Goal: Check status

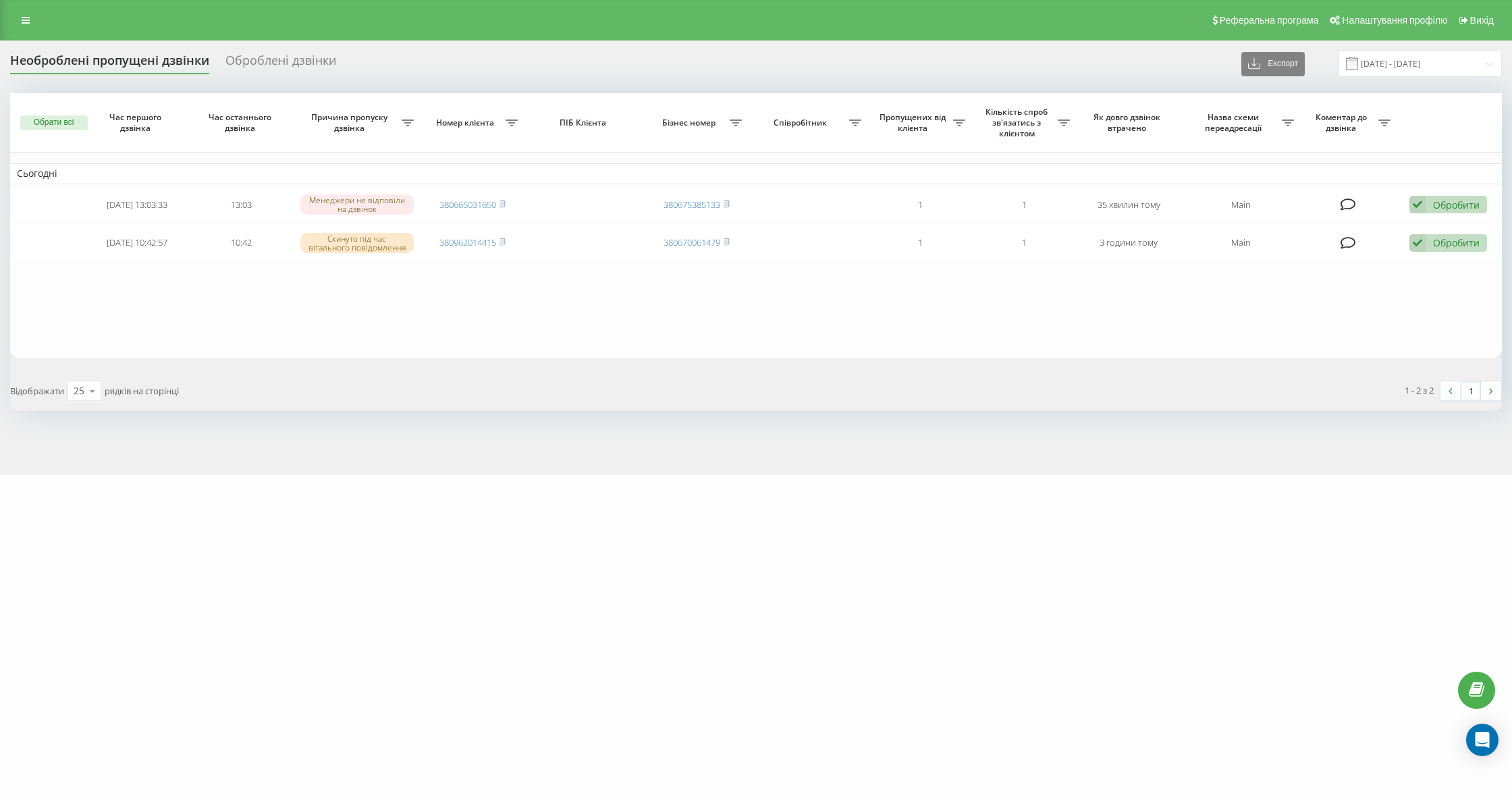
click at [119, 59] on div "Необроблені пропущені дзвінки" at bounding box center [109, 64] width 199 height 21
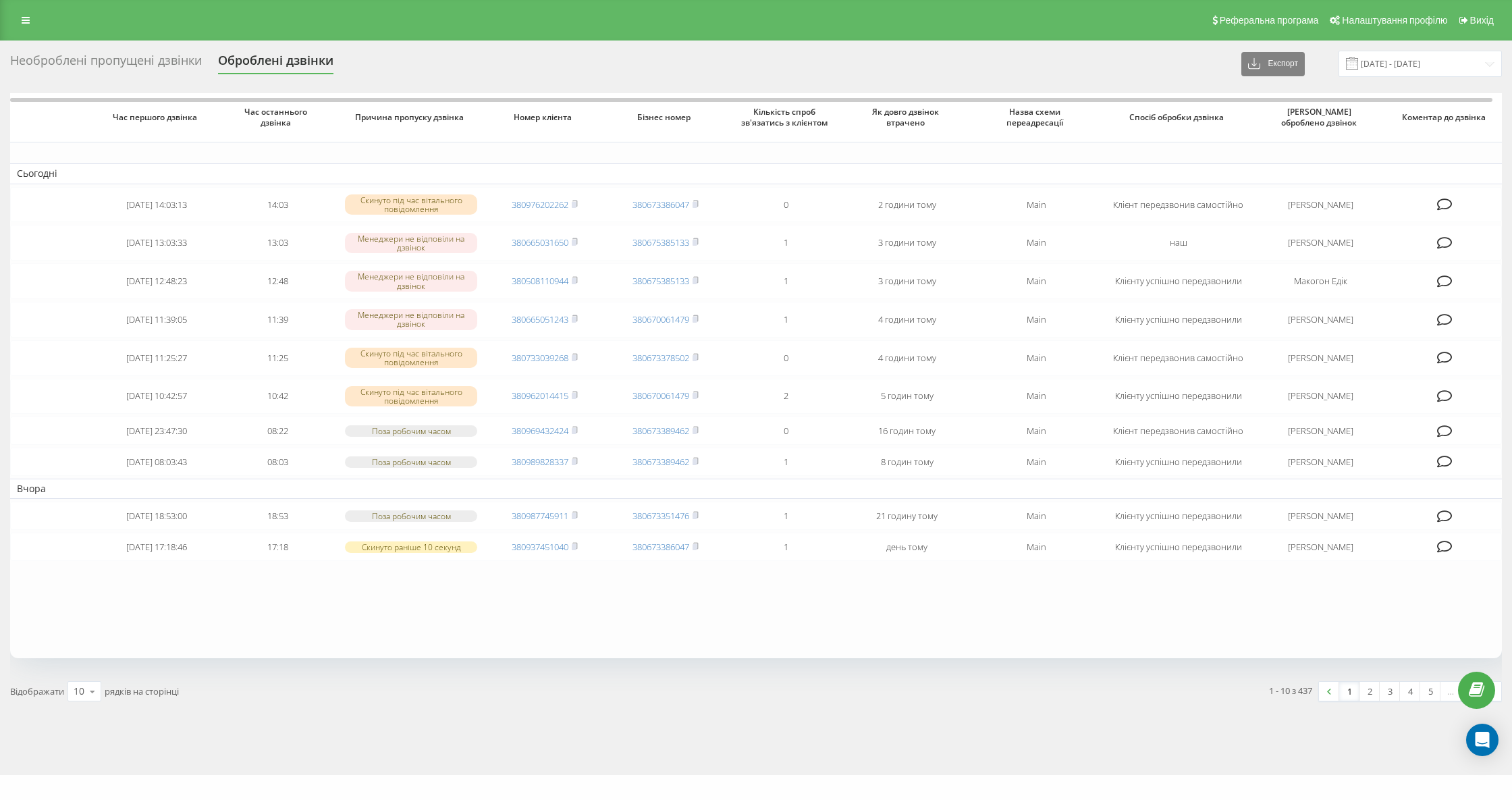
click at [112, 68] on div "Необроблені пропущені дзвінки" at bounding box center [106, 64] width 192 height 21
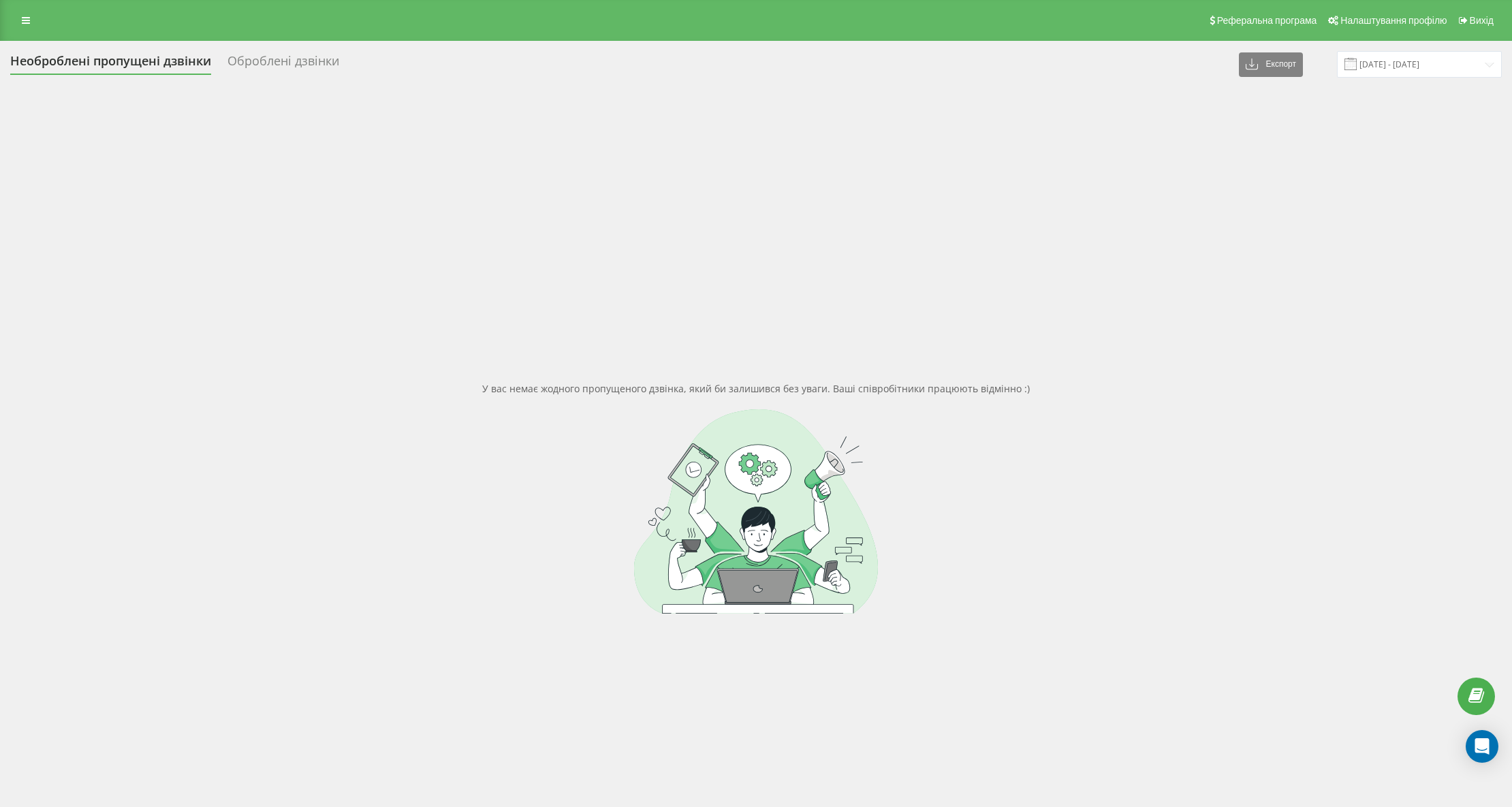
click at [172, 74] on div "Необроблені пропущені дзвінки" at bounding box center [110, 64] width 201 height 21
